Goal: Task Accomplishment & Management: Use online tool/utility

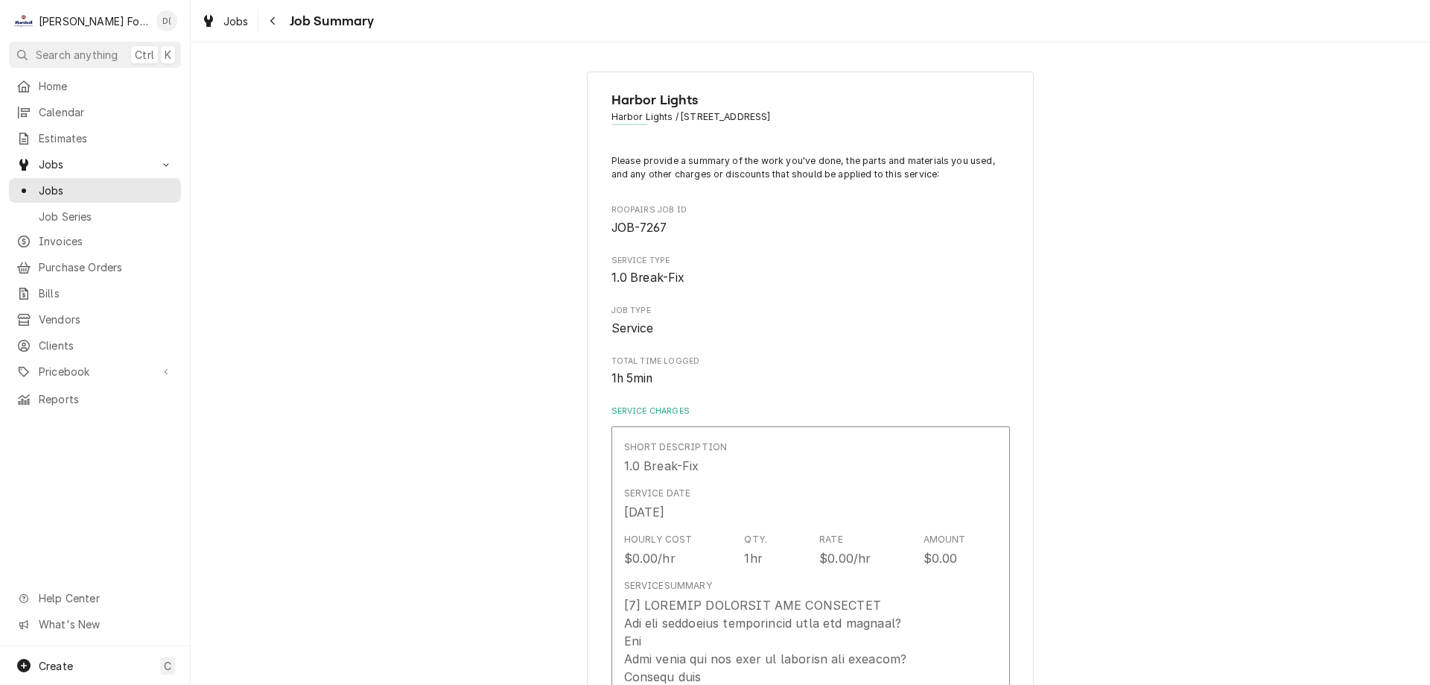
scroll to position [2384, 0]
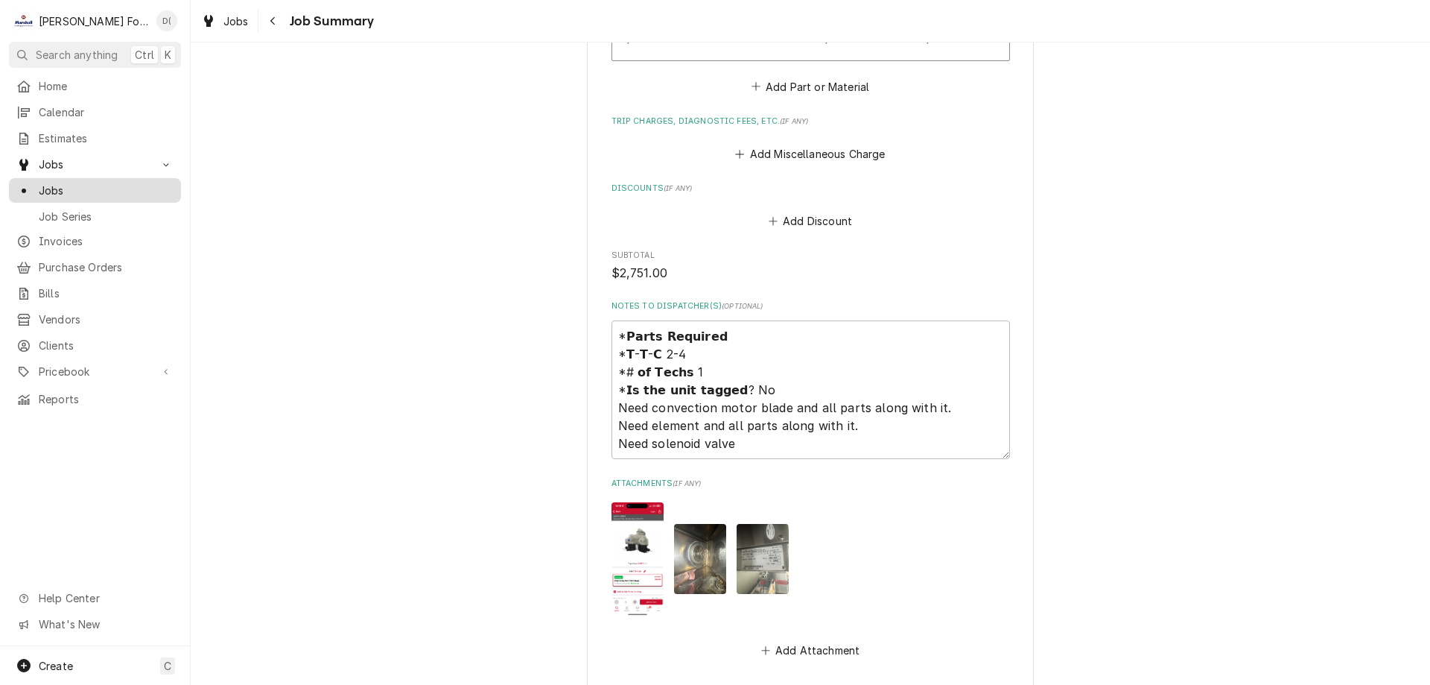
click at [134, 184] on span "Jobs" at bounding box center [106, 190] width 135 height 16
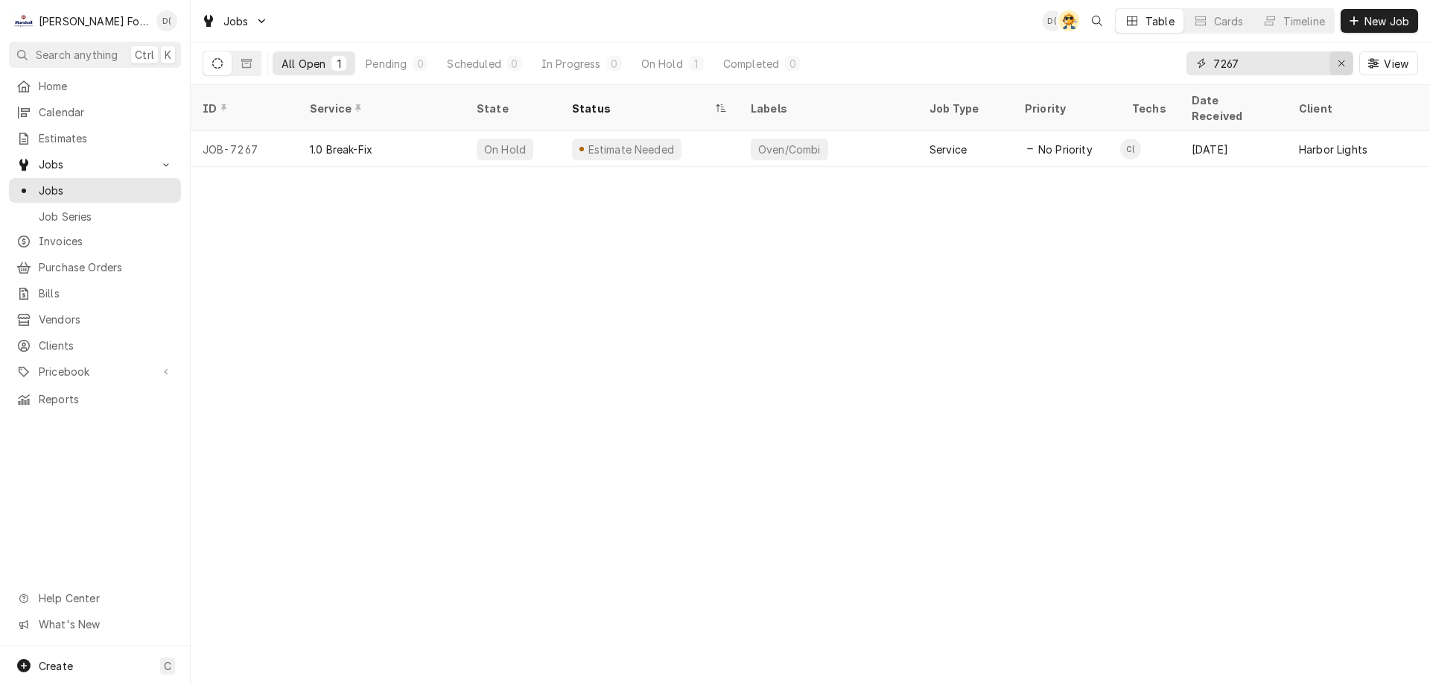
click at [1333, 62] on button "Erase input" at bounding box center [1342, 63] width 24 height 24
click at [1287, 66] on input "Dynamic Content Wrapper" at bounding box center [1283, 63] width 140 height 24
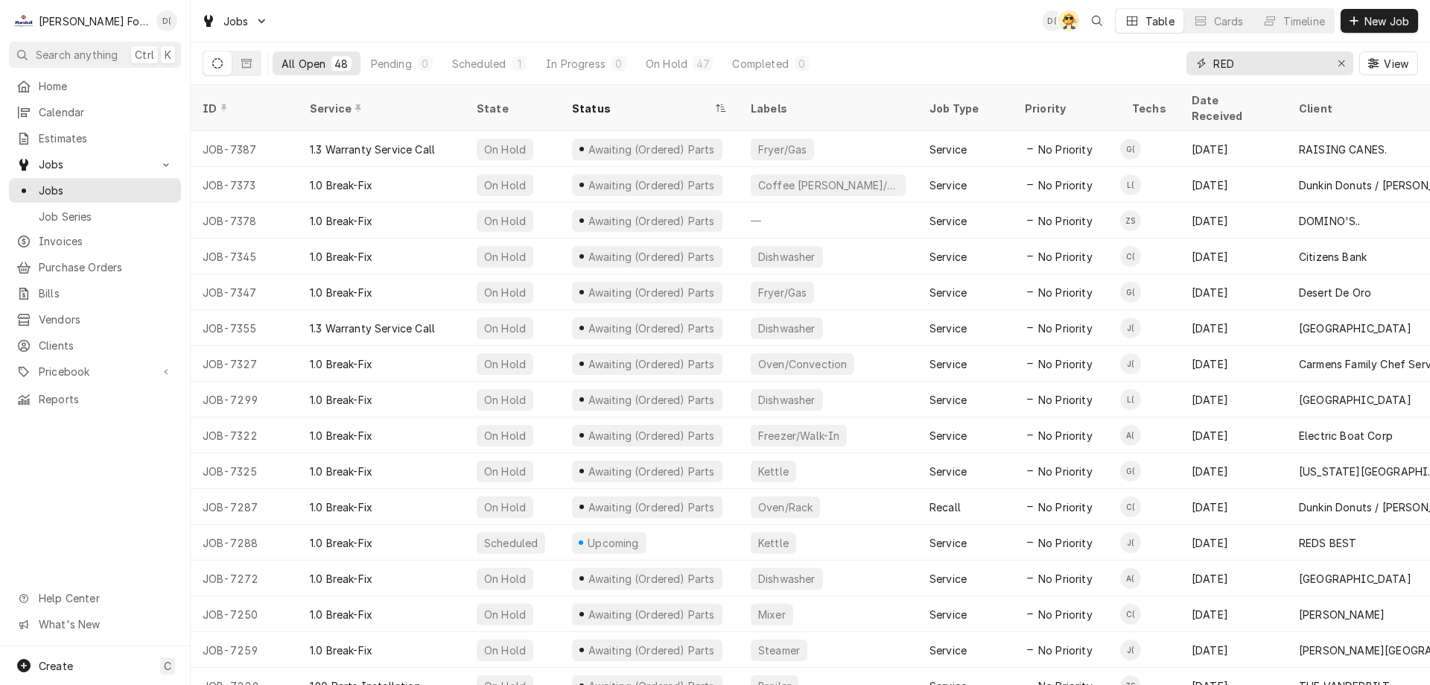
type input "RED"
click at [1338, 66] on icon "Erase input" at bounding box center [1342, 63] width 8 height 10
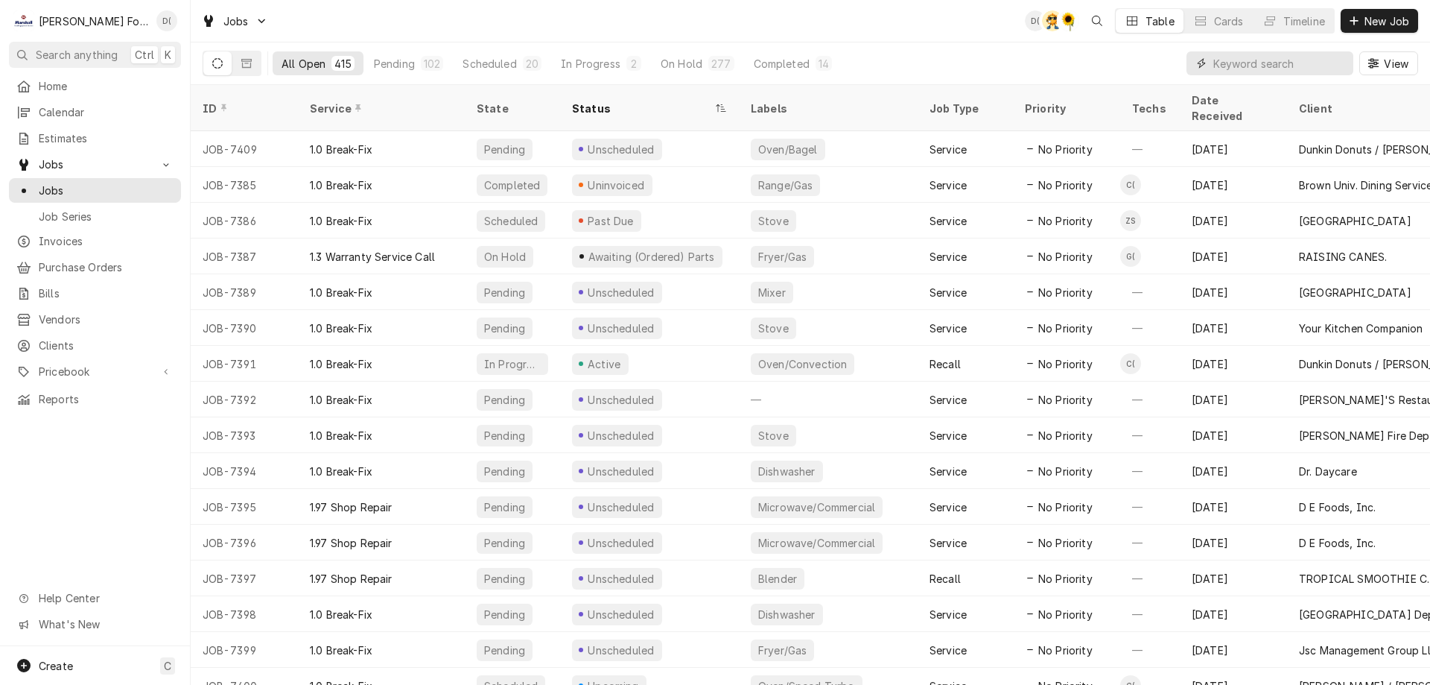
click at [1231, 68] on input "Dynamic Content Wrapper" at bounding box center [1279, 63] width 133 height 24
type input "7189"
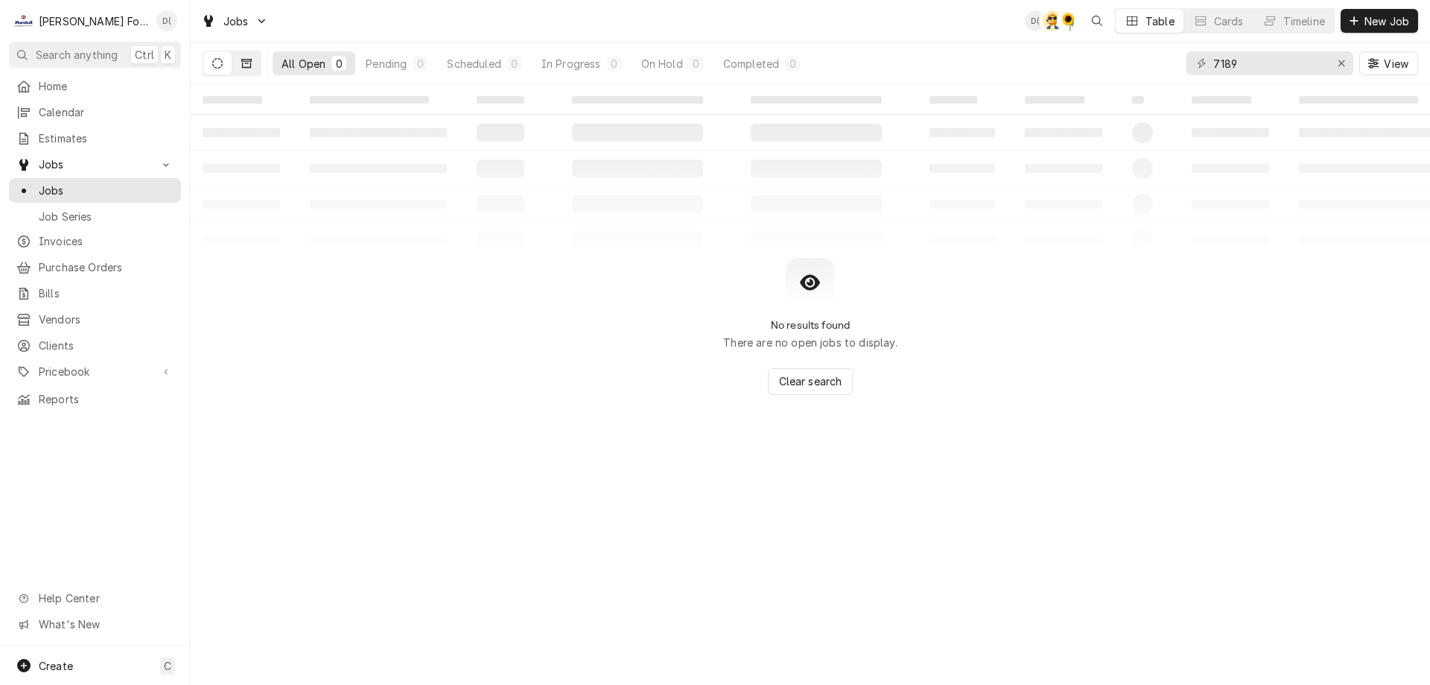
click at [244, 66] on icon "Dynamic Content Wrapper" at bounding box center [246, 63] width 10 height 10
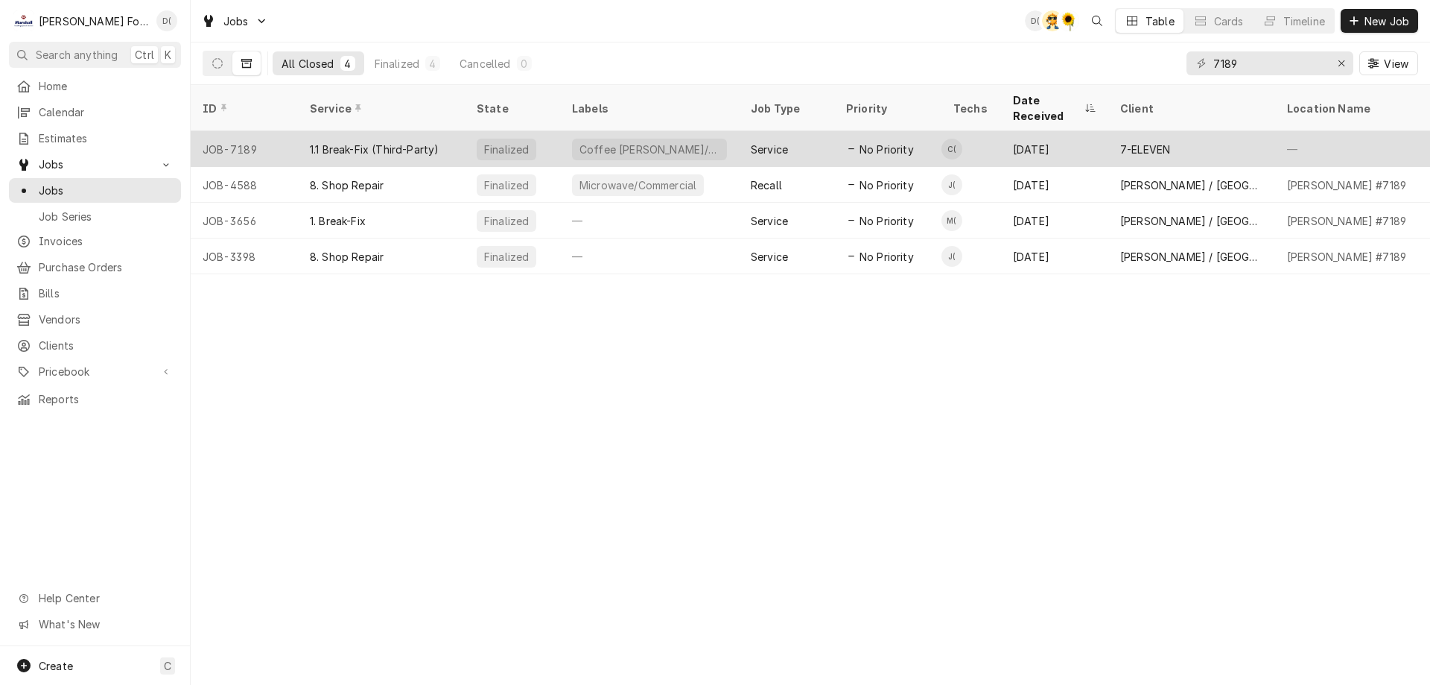
click at [457, 131] on div "1.1 Break-Fix (Third-Party)" at bounding box center [381, 149] width 167 height 36
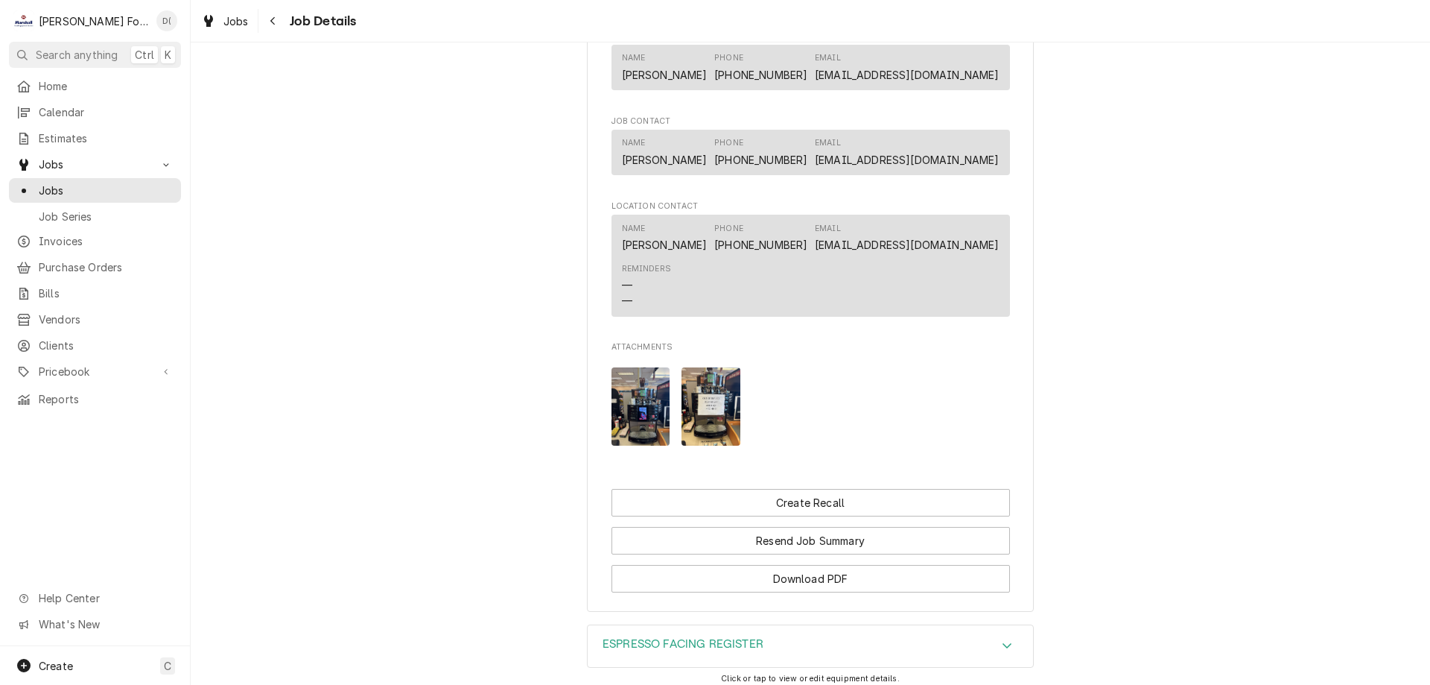
scroll to position [1415, 0]
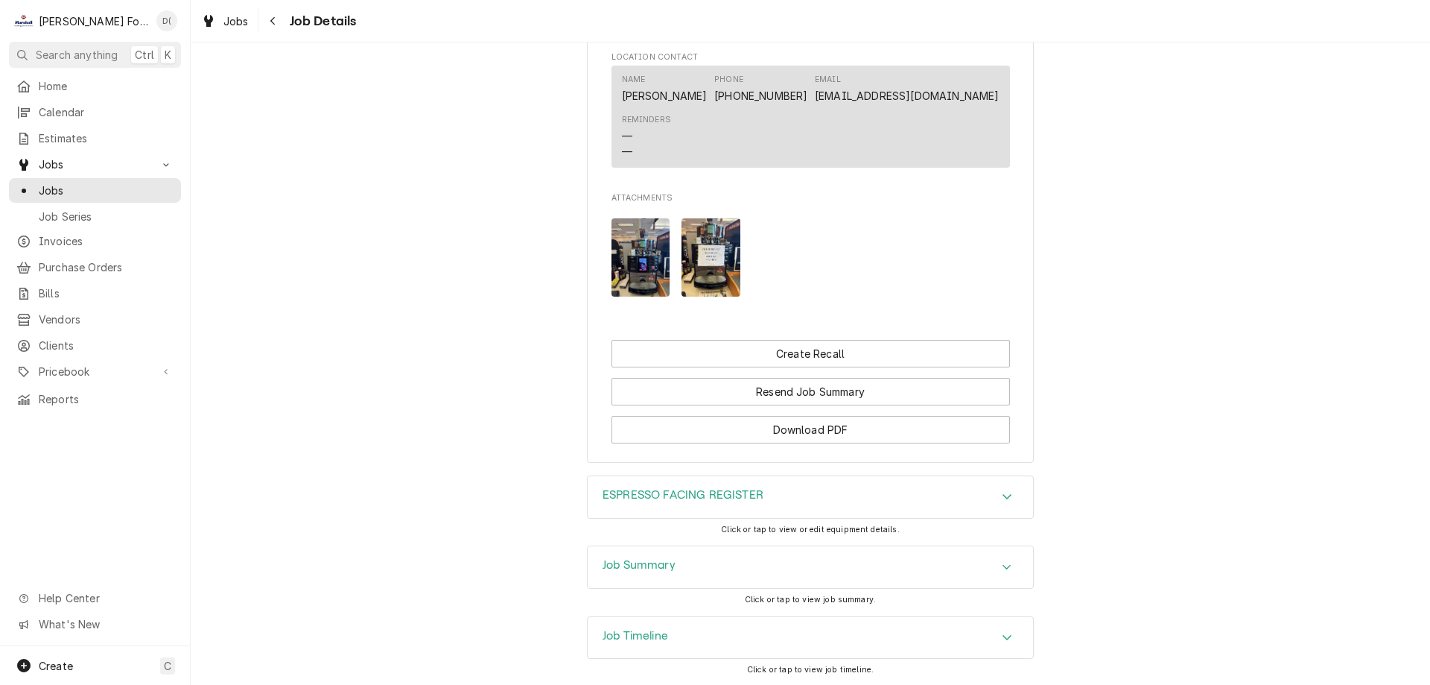
click at [638, 296] on img "Attachments" at bounding box center [641, 257] width 59 height 78
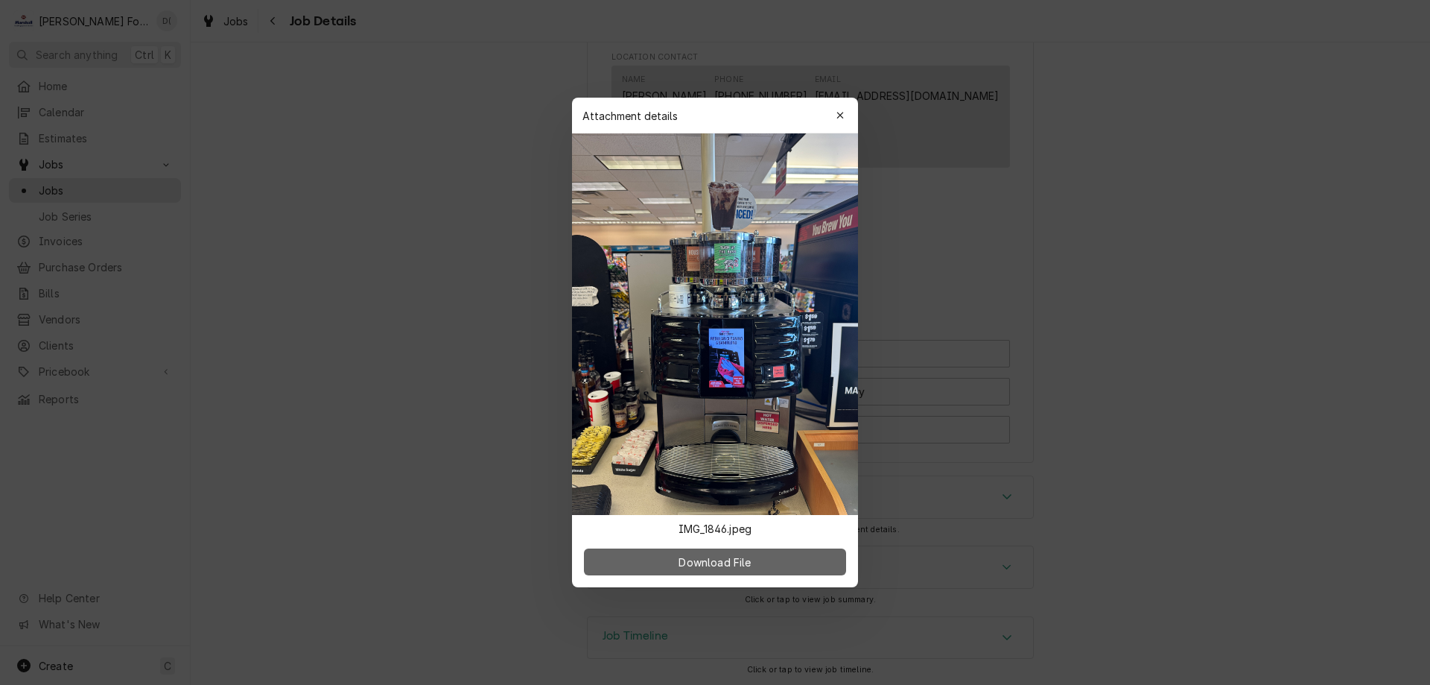
click at [714, 565] on span "Download File" at bounding box center [715, 562] width 78 height 16
click at [838, 112] on icon "button" at bounding box center [841, 115] width 8 height 10
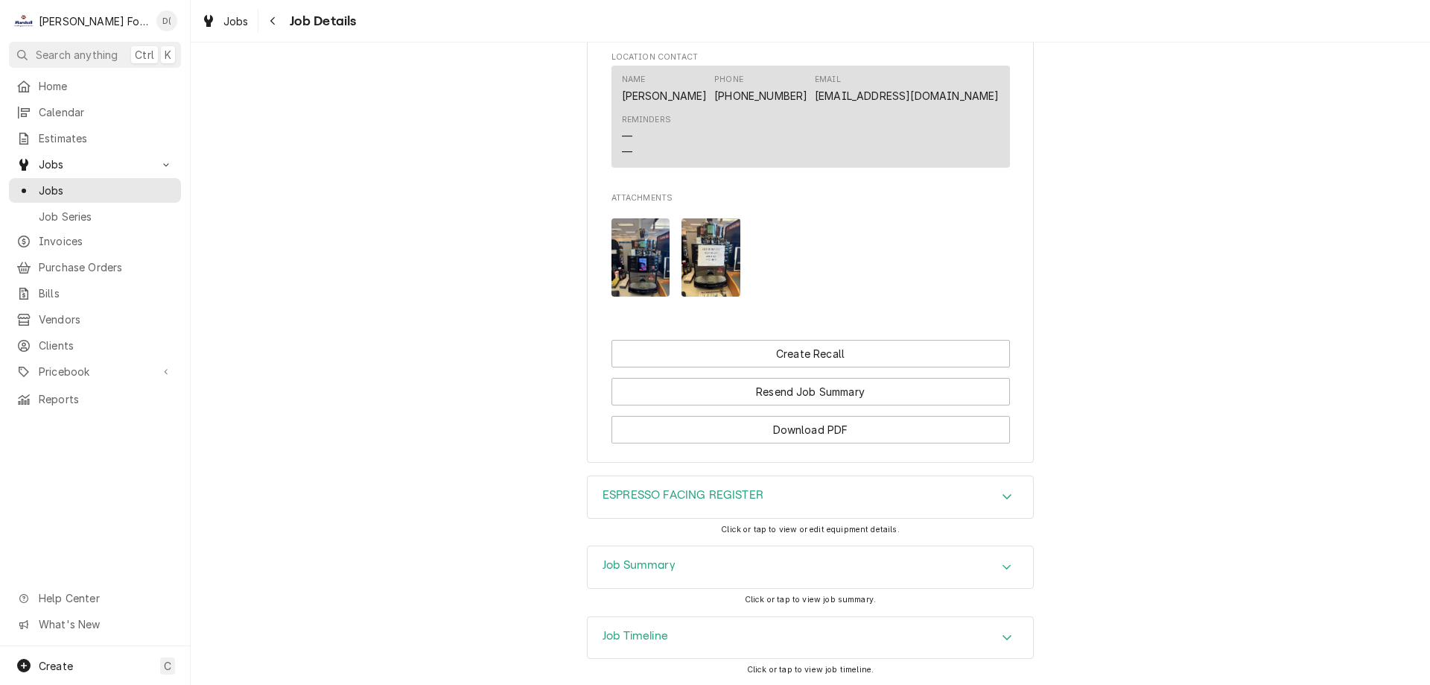
click at [710, 285] on img "Attachments" at bounding box center [711, 257] width 59 height 78
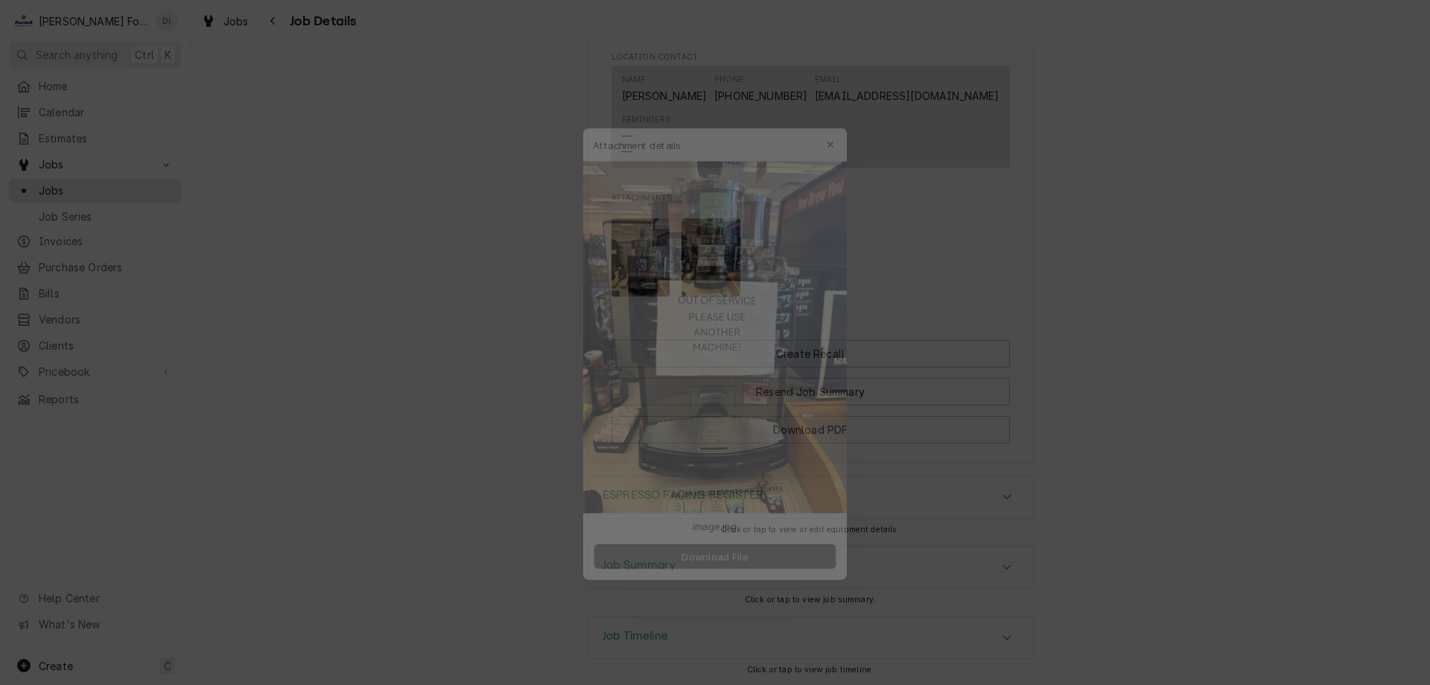
click at [714, 552] on button "Download File" at bounding box center [715, 561] width 262 height 27
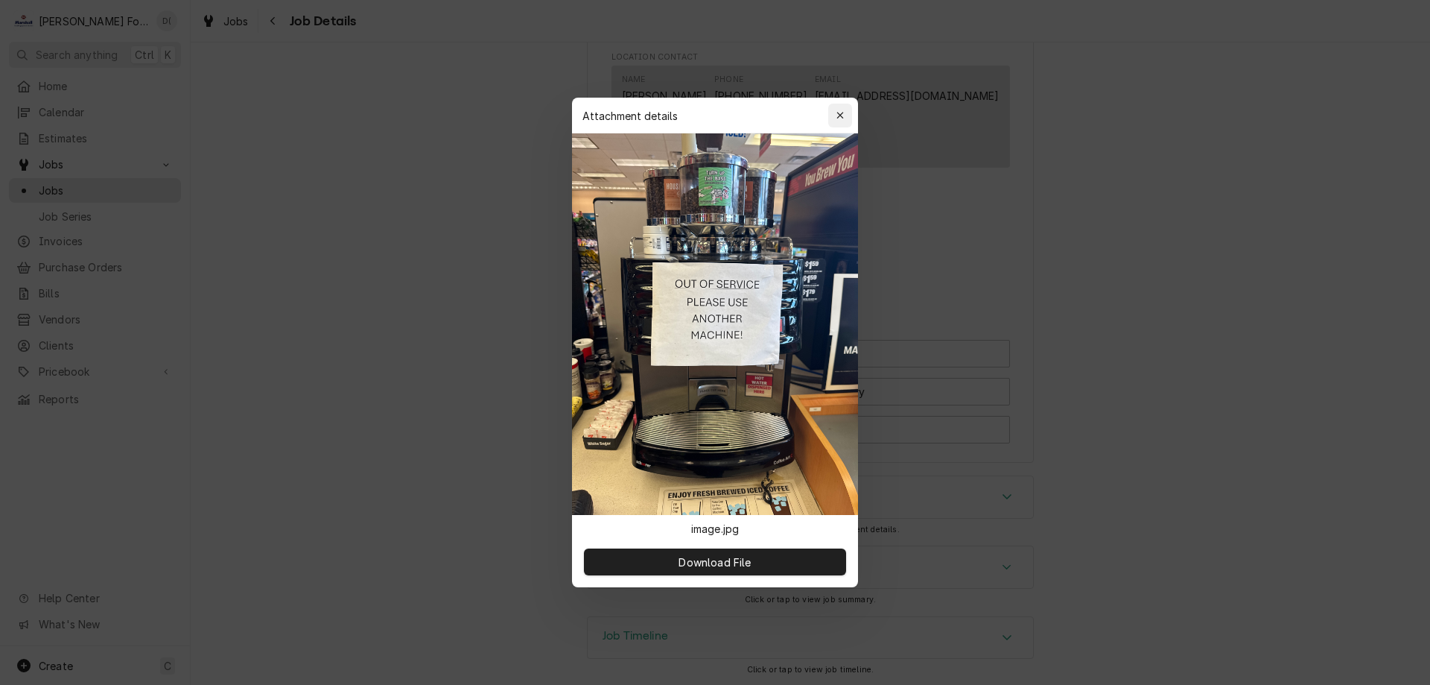
click at [839, 121] on div "button" at bounding box center [840, 115] width 15 height 15
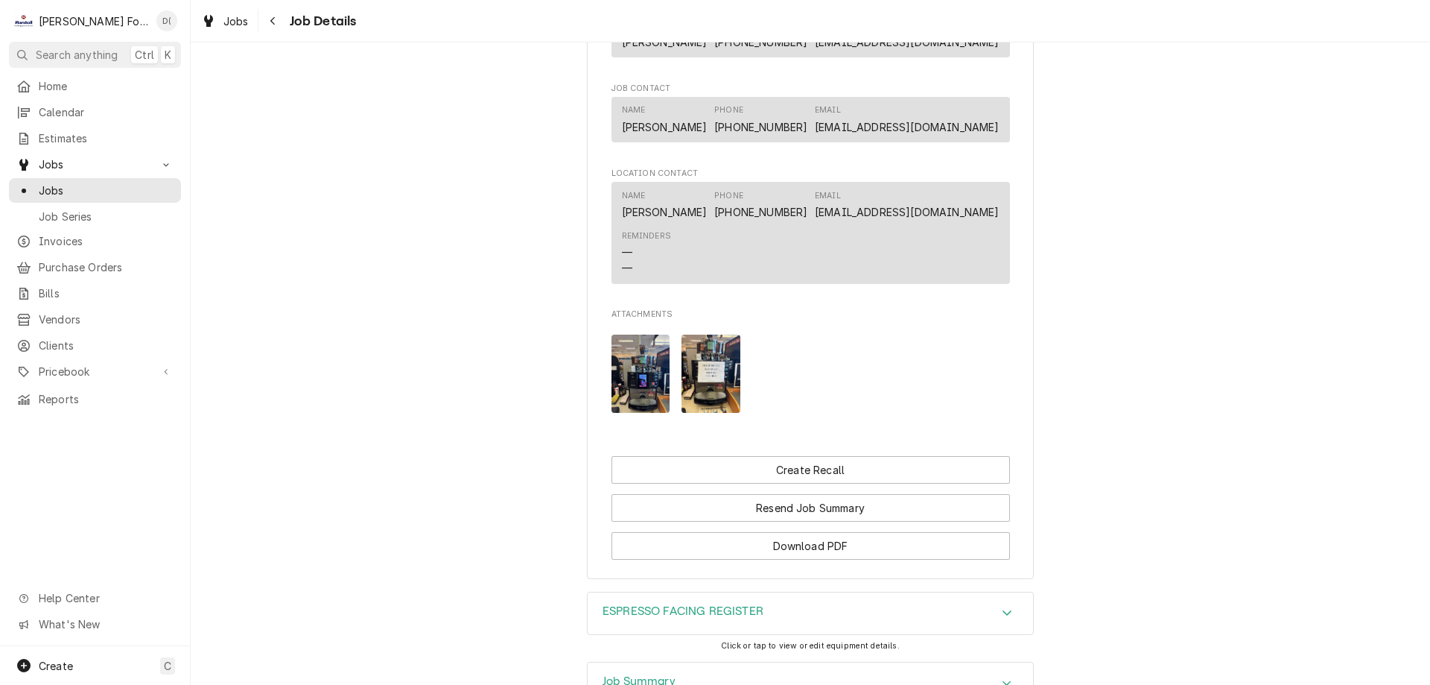
scroll to position [1001, 0]
